Goal: Task Accomplishment & Management: Manage account settings

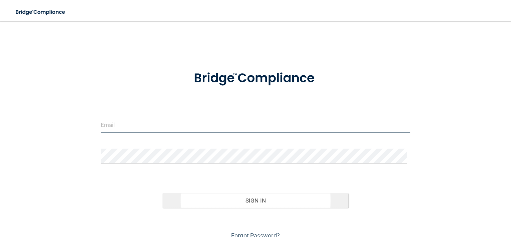
type input "storres@rectanglehealth.com"
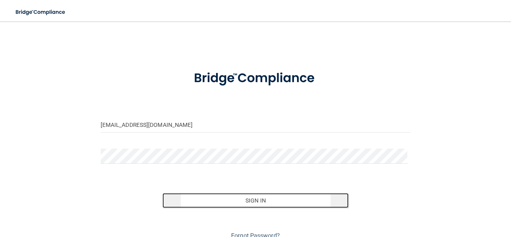
click at [279, 197] on button "Sign In" at bounding box center [255, 200] width 186 height 15
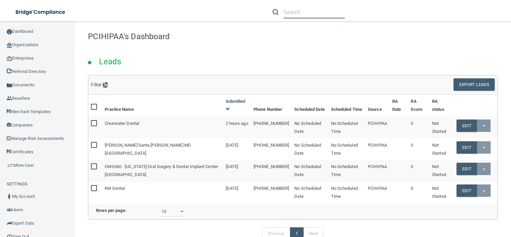
click at [314, 15] on input "text" at bounding box center [313, 12] width 61 height 12
paste input "[PERSON_NAME] Dental Clinic P.C."
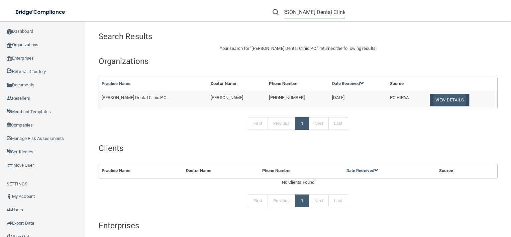
type input "[PERSON_NAME] Dental Clinic P.C."
click at [454, 102] on button "View Details" at bounding box center [448, 100] width 39 height 12
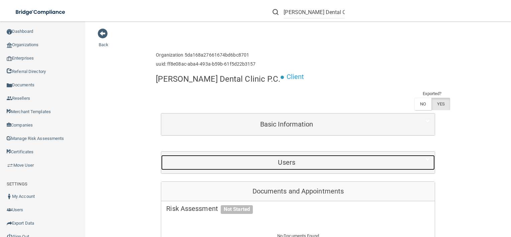
click at [311, 155] on div "Users" at bounding box center [286, 162] width 251 height 15
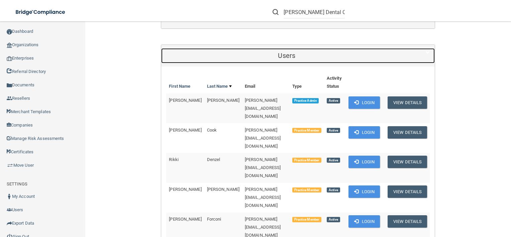
scroll to position [106, 0]
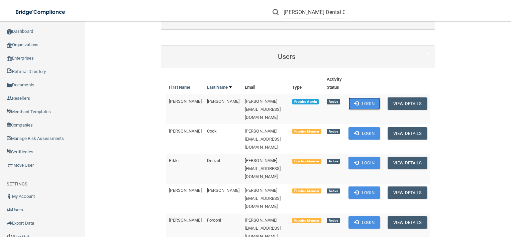
click at [359, 97] on button "Login" at bounding box center [364, 103] width 32 height 12
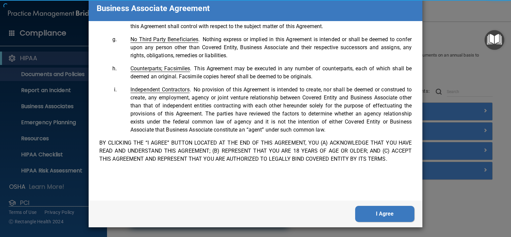
scroll to position [1362, 0]
click at [402, 204] on div "I Agree" at bounding box center [255, 213] width 333 height 27
click at [401, 215] on button "I Agree" at bounding box center [384, 213] width 59 height 16
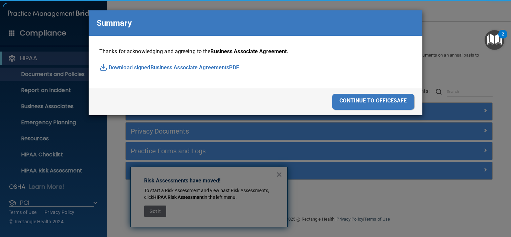
scroll to position [0, 0]
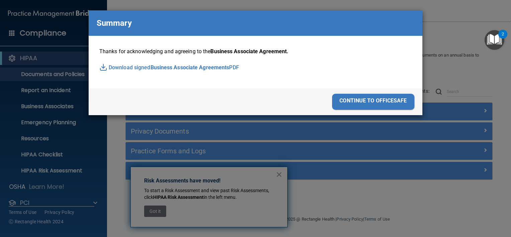
click at [383, 108] on div "continue to officesafe" at bounding box center [373, 102] width 82 height 16
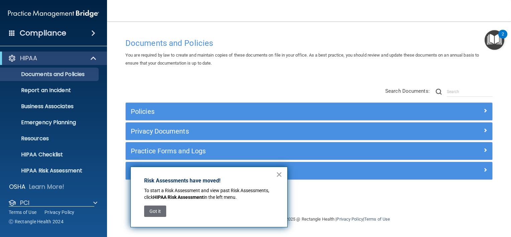
click at [277, 174] on button "×" at bounding box center [279, 174] width 6 height 11
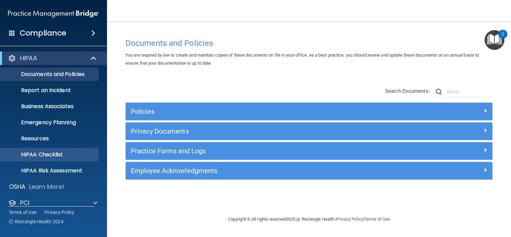
scroll to position [40, 0]
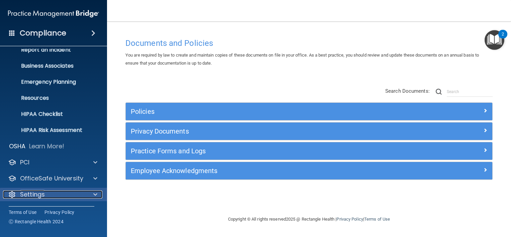
drag, startPoint x: 68, startPoint y: 180, endPoint x: 43, endPoint y: 191, distance: 27.4
click at [43, 191] on p "Settings" at bounding box center [32, 194] width 25 height 8
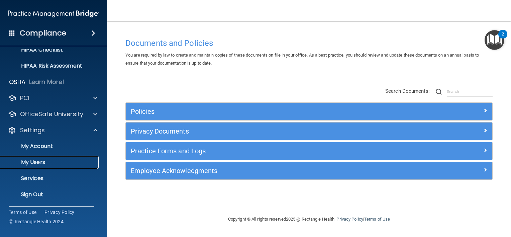
click at [51, 164] on p "My Users" at bounding box center [49, 162] width 91 height 7
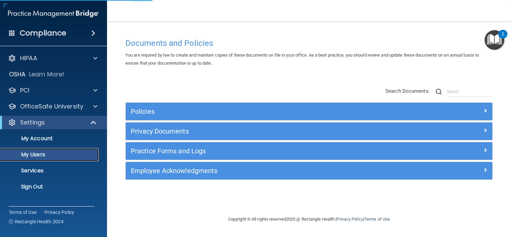
select select "20"
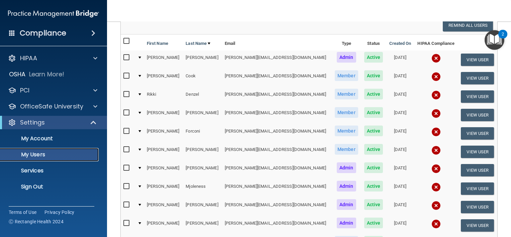
scroll to position [72, 0]
